Goal: Book appointment/travel/reservation

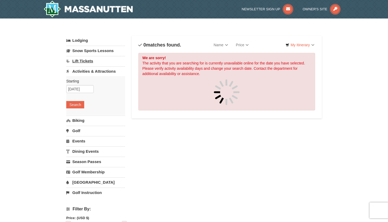
click at [95, 61] on link "Lift Tickets" at bounding box center [95, 61] width 59 height 10
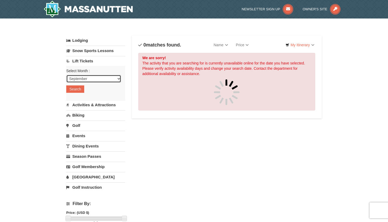
select select "12"
click at [76, 90] on button "Search" at bounding box center [75, 88] width 18 height 7
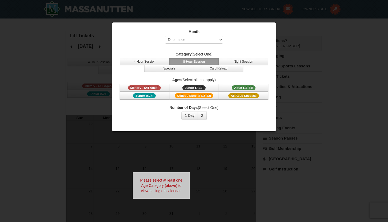
select select "12"
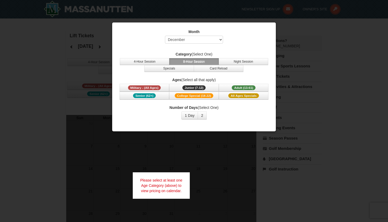
click at [280, 35] on div at bounding box center [194, 111] width 388 height 222
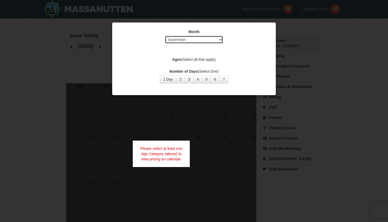
select select "12"
click at [187, 59] on label "Ages (Select all that apply)" at bounding box center [194, 59] width 151 height 5
click at [187, 60] on label "Ages (Select all that apply)" at bounding box center [194, 59] width 151 height 5
click at [172, 79] on button "1 Day" at bounding box center [168, 79] width 17 height 8
click at [194, 55] on div "Month Select September October November December January February March April M…" at bounding box center [194, 56] width 158 height 62
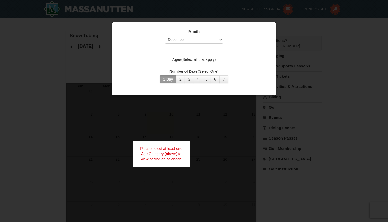
click at [194, 55] on div "Month Select September October November December January February March April M…" at bounding box center [194, 56] width 158 height 62
click at [194, 57] on label "Ages (Select all that apply)" at bounding box center [194, 59] width 151 height 5
click at [249, 60] on label "Ages (Select all that apply)" at bounding box center [194, 59] width 151 height 5
click at [367, 77] on div at bounding box center [194, 111] width 388 height 222
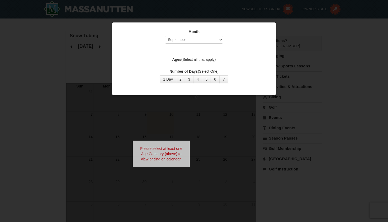
select select "9"
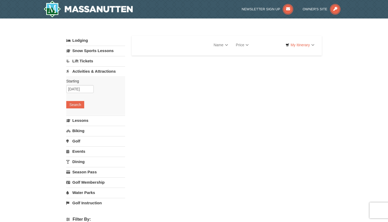
select select "9"
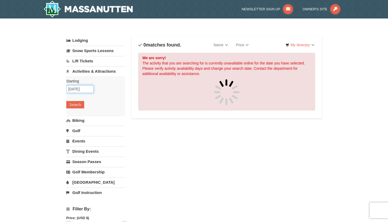
click at [76, 91] on input "[DATE]" at bounding box center [79, 89] width 27 height 8
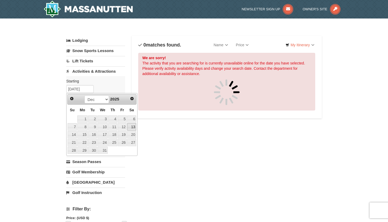
click at [130, 125] on link "13" at bounding box center [131, 126] width 9 height 7
type input "[DATE]"
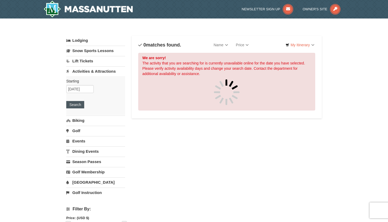
click at [82, 103] on button "Search" at bounding box center [75, 104] width 18 height 7
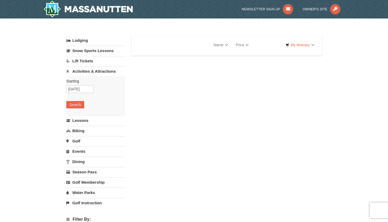
select select "9"
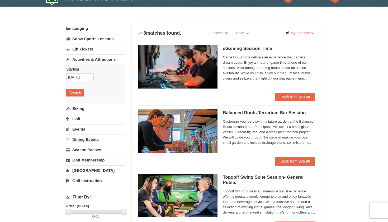
scroll to position [36, 0]
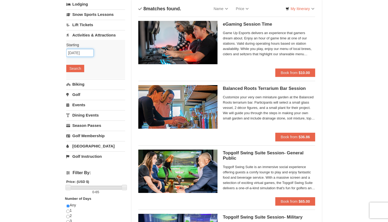
click at [85, 53] on input "12/13/2025" at bounding box center [79, 53] width 27 height 8
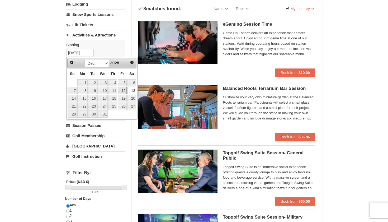
click at [122, 90] on link "12" at bounding box center [122, 90] width 9 height 7
type input "12/12/2025"
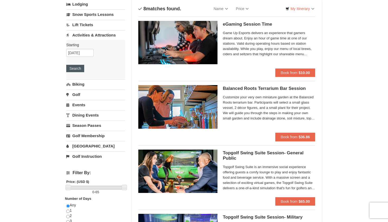
click at [79, 69] on button "Search" at bounding box center [75, 68] width 18 height 7
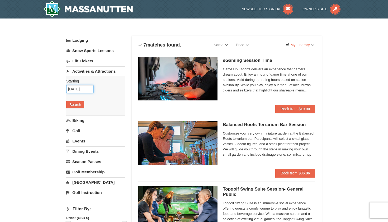
click at [85, 88] on input "[DATE]" at bounding box center [79, 89] width 27 height 8
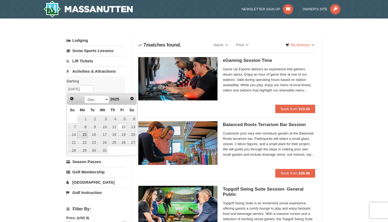
click at [82, 135] on link "15" at bounding box center [82, 134] width 10 height 7
type input "[DATE]"
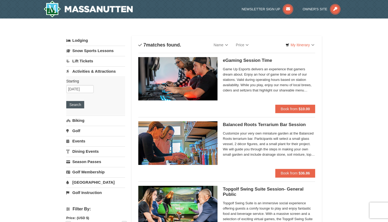
click at [74, 103] on button "Search" at bounding box center [75, 104] width 18 height 7
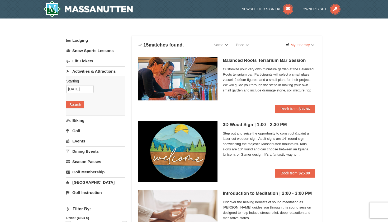
click at [91, 63] on link "Lift Tickets" at bounding box center [95, 61] width 59 height 10
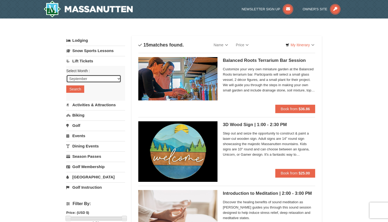
select select "12"
click at [80, 90] on button "Search" at bounding box center [75, 88] width 18 height 7
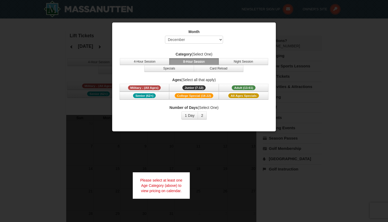
select select "12"
